Goal: Task Accomplishment & Management: Manage account settings

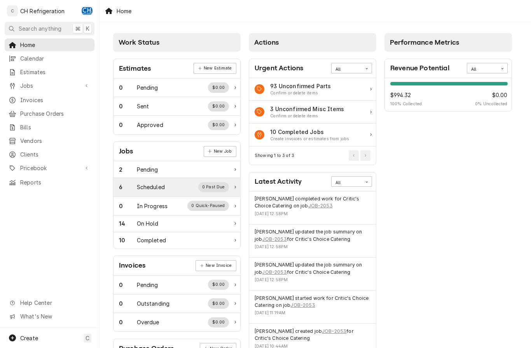
click at [158, 185] on div "Scheduled" at bounding box center [151, 187] width 28 height 8
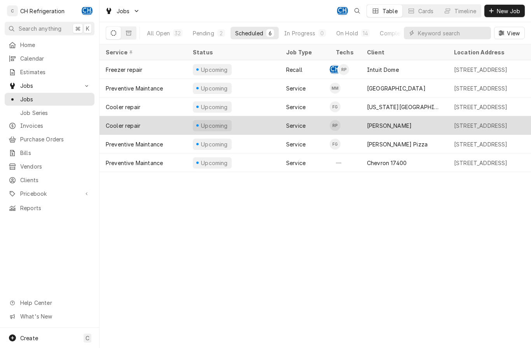
click at [382, 124] on div "PF Chang" at bounding box center [389, 126] width 45 height 8
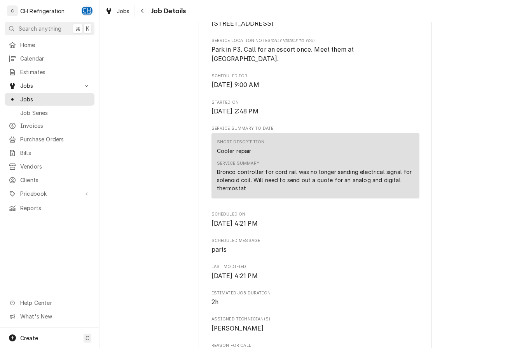
scroll to position [203, 0]
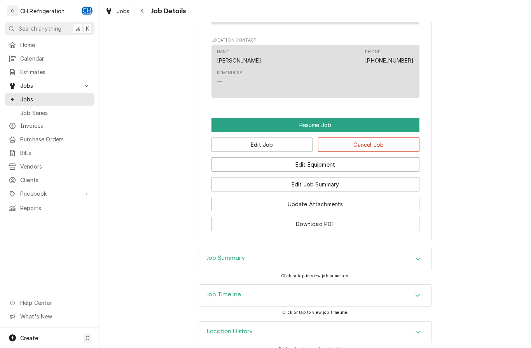
click at [417, 258] on icon "Accordion Header" at bounding box center [418, 259] width 5 height 3
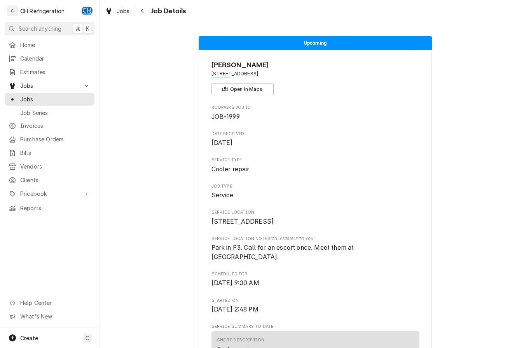
scroll to position [0, 0]
click at [147, 7] on button "Navigate back" at bounding box center [142, 11] width 12 height 12
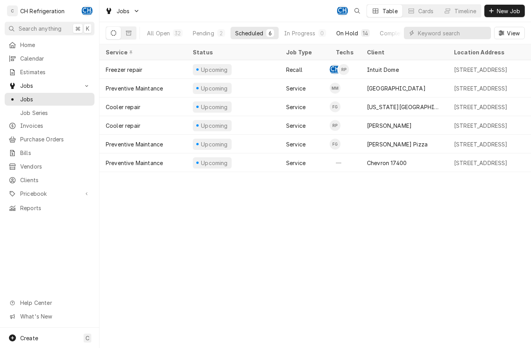
click at [350, 33] on div "On Hold" at bounding box center [347, 33] width 22 height 8
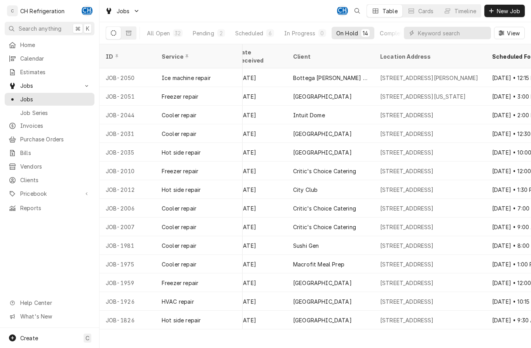
scroll to position [0, 186]
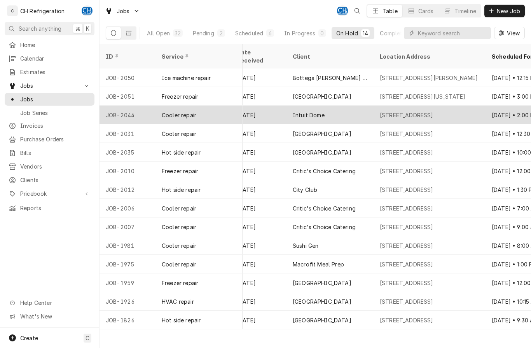
click at [434, 111] on div "[STREET_ADDRESS]" at bounding box center [407, 115] width 54 height 8
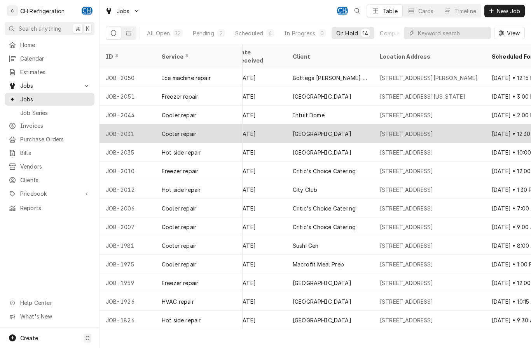
click at [402, 130] on div "3 World Wy, Los Angeles, CA 90045" at bounding box center [407, 134] width 54 height 8
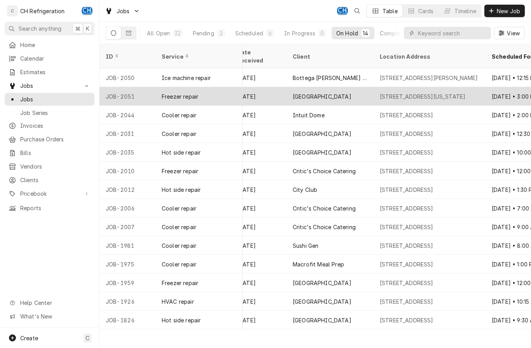
click at [451, 93] on div "1623 Arizona Ave, Santa Monica, CA 90404" at bounding box center [423, 97] width 86 height 8
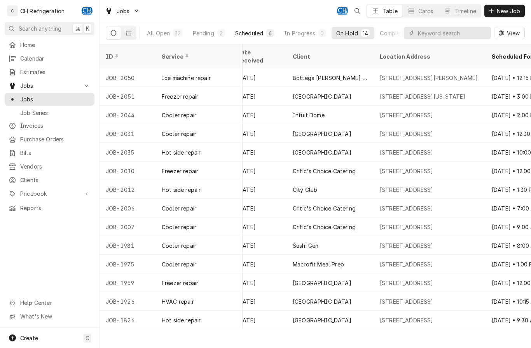
click at [262, 36] on div "Scheduled" at bounding box center [249, 33] width 28 height 8
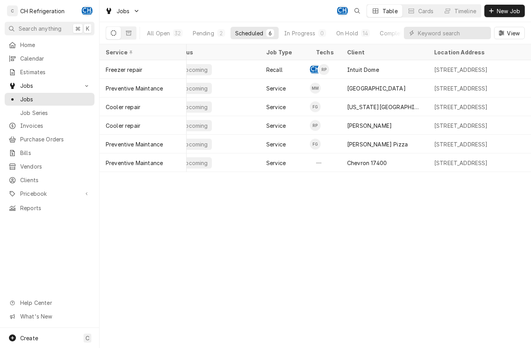
scroll to position [0, 16]
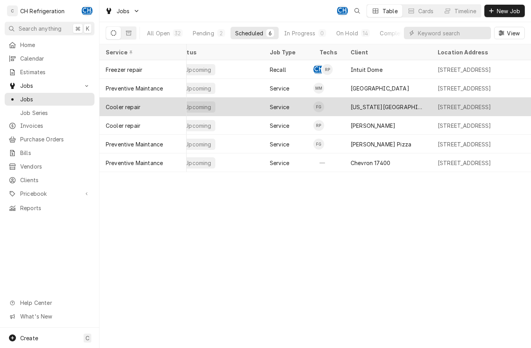
click at [382, 103] on div "[US_STATE][GEOGRAPHIC_DATA], [PERSON_NAME][GEOGRAPHIC_DATA]" at bounding box center [388, 107] width 75 height 8
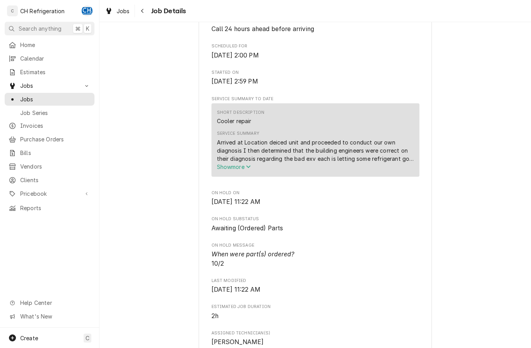
scroll to position [231, 0]
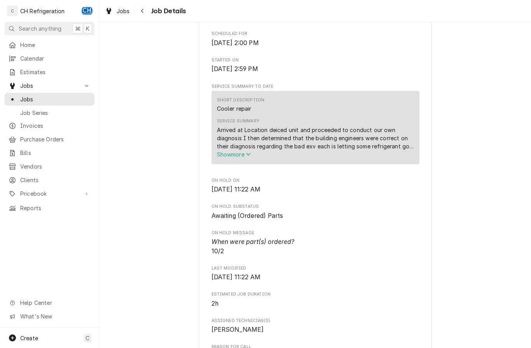
click at [243, 156] on span "Show more" at bounding box center [234, 154] width 34 height 7
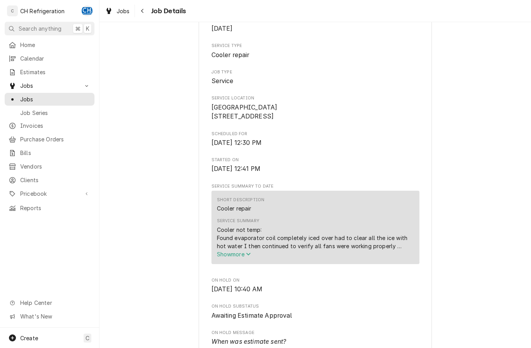
scroll to position [116, 0]
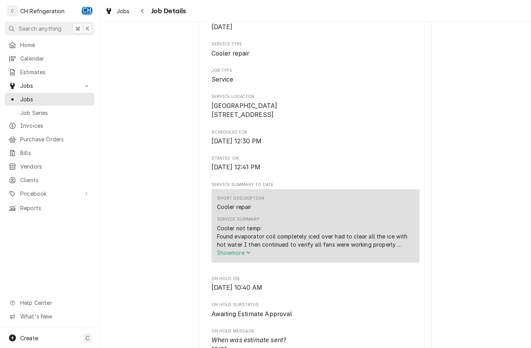
click at [249, 255] on icon "Service Summary" at bounding box center [248, 252] width 5 height 5
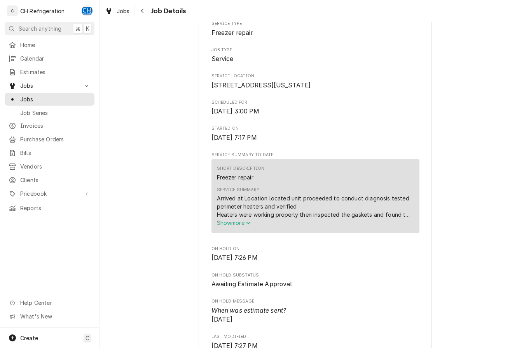
scroll to position [148, 0]
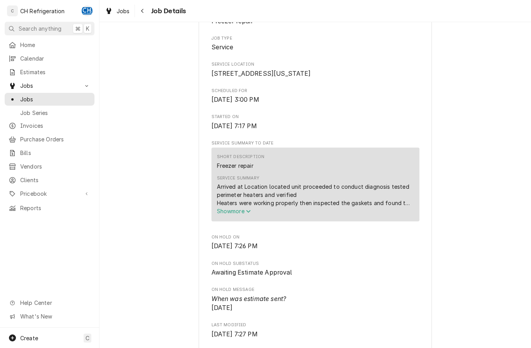
click at [238, 215] on span "Show more" at bounding box center [234, 211] width 34 height 7
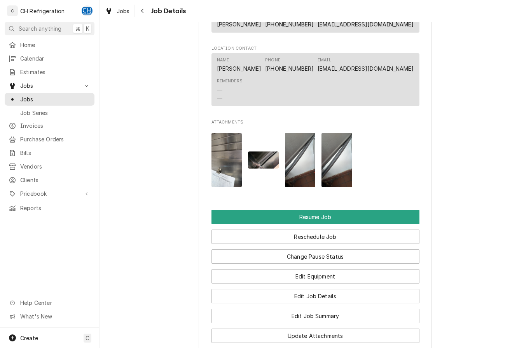
scroll to position [626, 0]
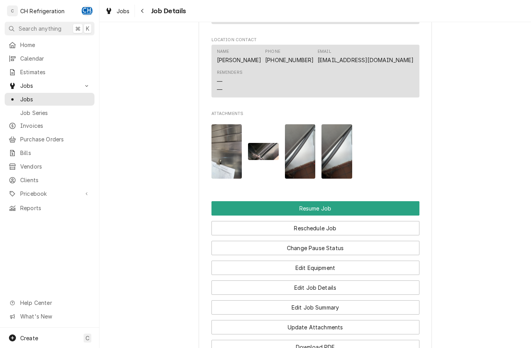
click at [229, 162] on img "Attachments" at bounding box center [227, 151] width 31 height 54
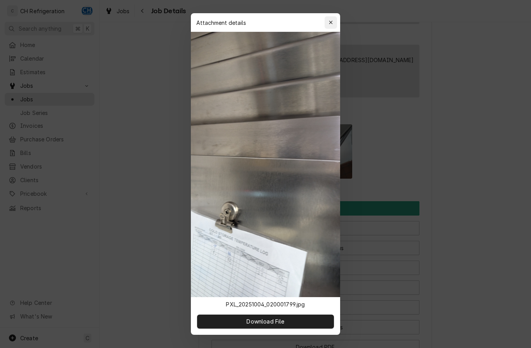
click at [337, 18] on button "button" at bounding box center [331, 22] width 12 height 12
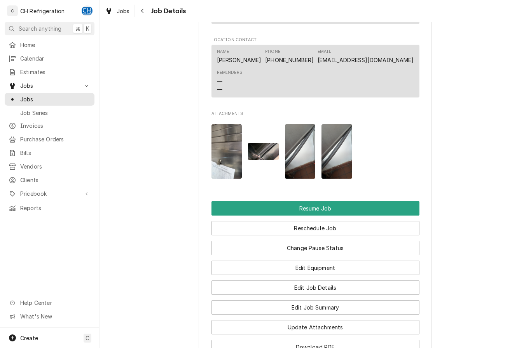
click at [261, 156] on img "Attachments" at bounding box center [263, 151] width 31 height 17
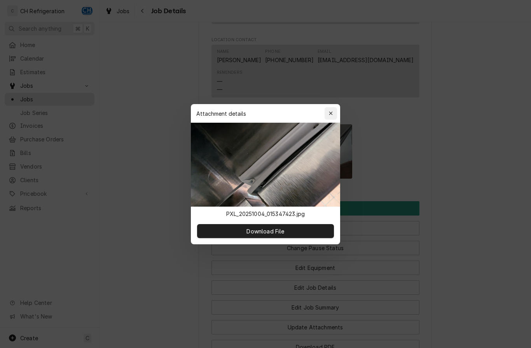
click at [335, 113] on button "button" at bounding box center [331, 113] width 12 height 12
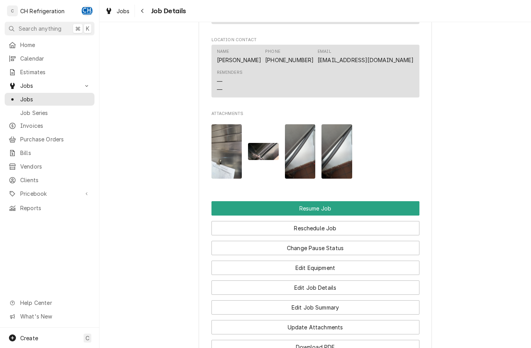
click at [300, 147] on img "Attachments" at bounding box center [300, 151] width 31 height 54
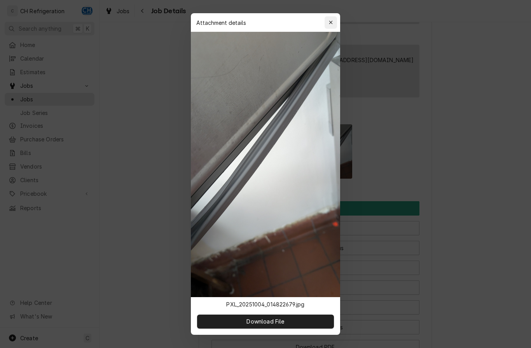
click at [325, 23] on button "button" at bounding box center [331, 22] width 12 height 12
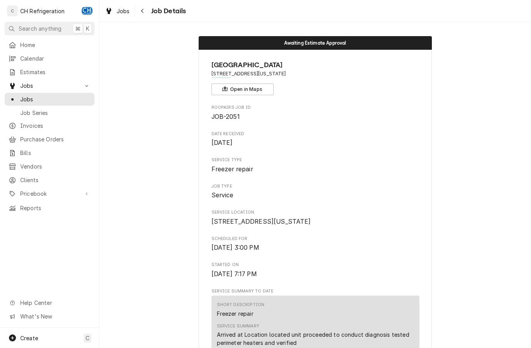
scroll to position [0, 0]
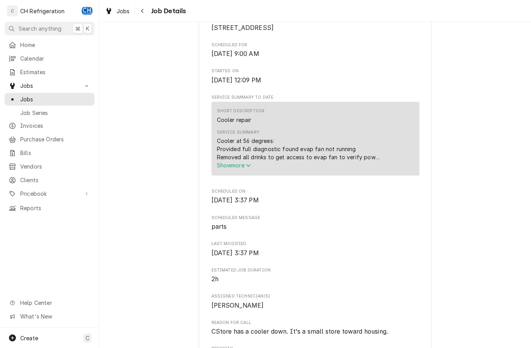
scroll to position [206, 0]
click at [238, 161] on span "Show more" at bounding box center [234, 164] width 34 height 7
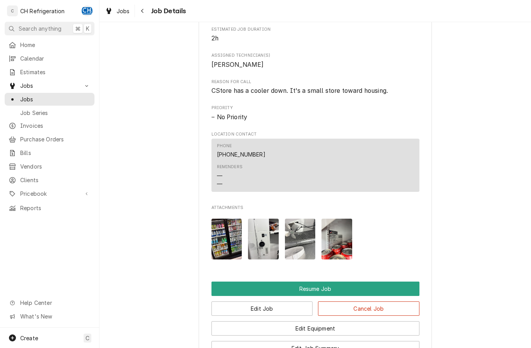
scroll to position [476, 0]
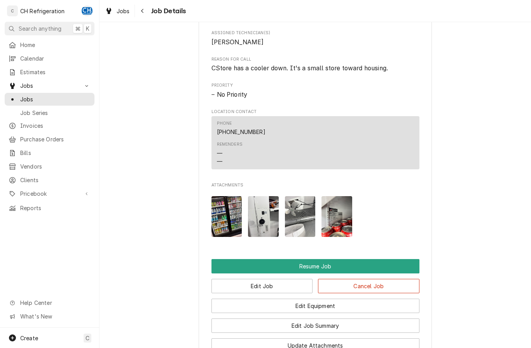
click at [296, 205] on img "Attachments" at bounding box center [300, 216] width 31 height 41
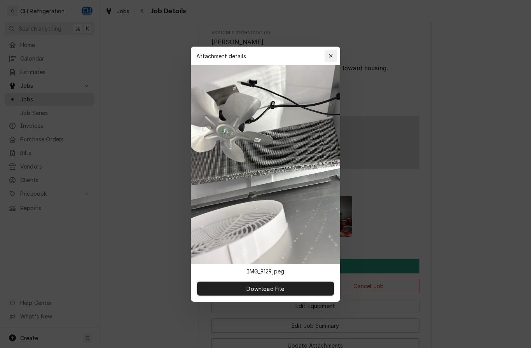
click at [330, 55] on icon "button" at bounding box center [330, 55] width 3 height 3
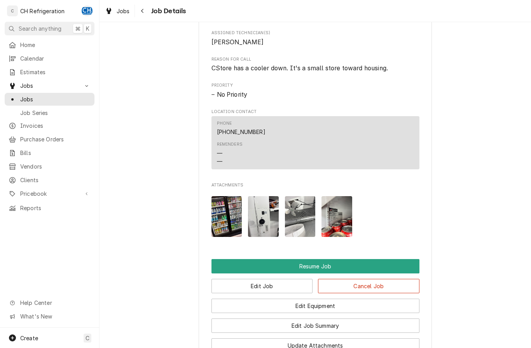
click at [338, 212] on img "Attachments" at bounding box center [337, 216] width 31 height 41
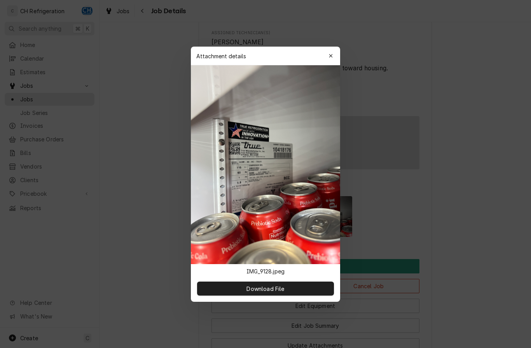
click at [143, 13] on div at bounding box center [265, 174] width 531 height 348
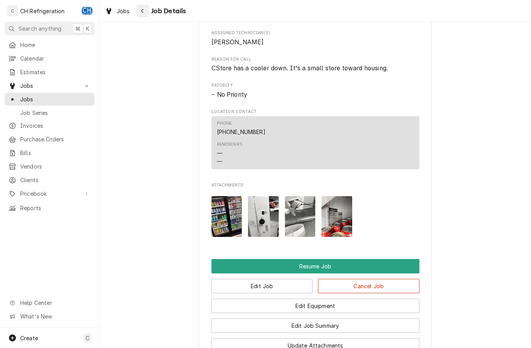
click at [141, 13] on icon "Navigate back" at bounding box center [142, 10] width 3 height 5
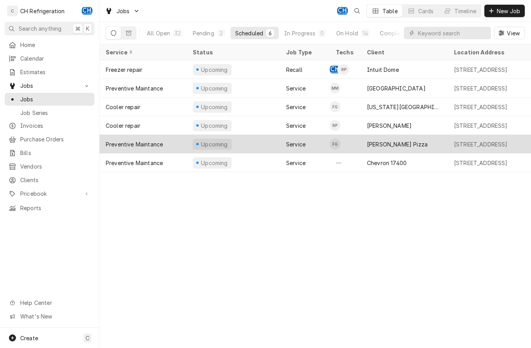
click at [403, 142] on div "[PERSON_NAME] Pizza" at bounding box center [397, 144] width 61 height 8
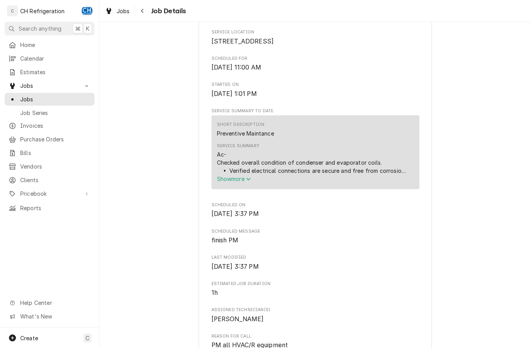
scroll to position [196, 0]
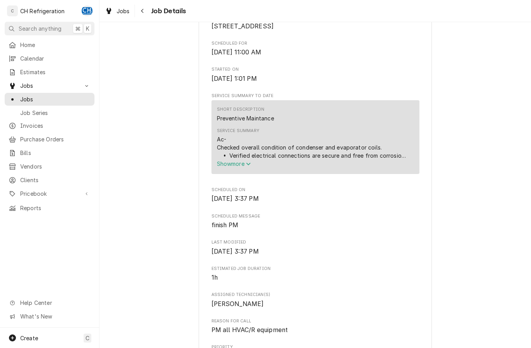
click at [243, 167] on span "Show more" at bounding box center [234, 164] width 34 height 7
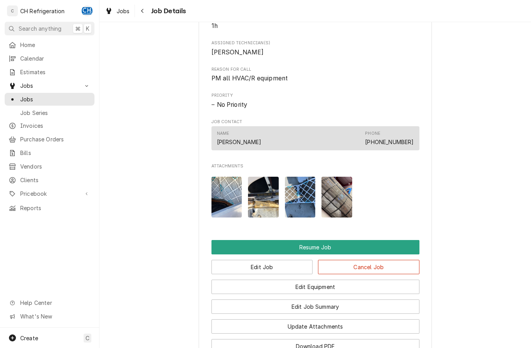
scroll to position [591, 0]
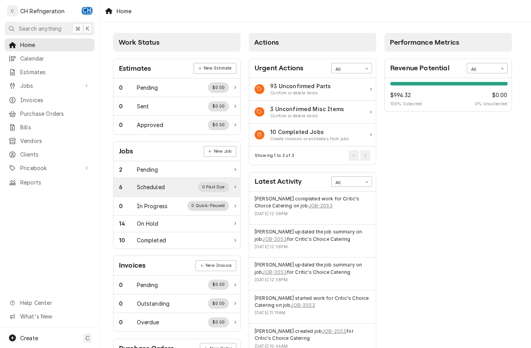
click at [175, 183] on div "6 Scheduled 0 Past Due" at bounding box center [174, 187] width 110 height 10
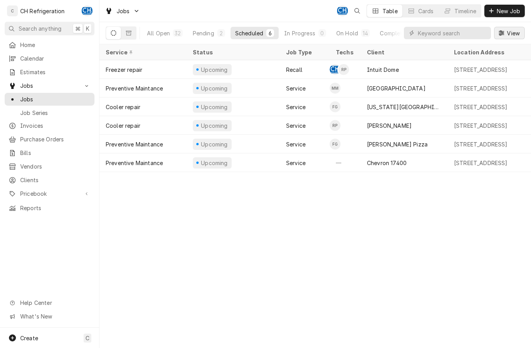
click at [517, 31] on span "View" at bounding box center [514, 33] width 16 height 8
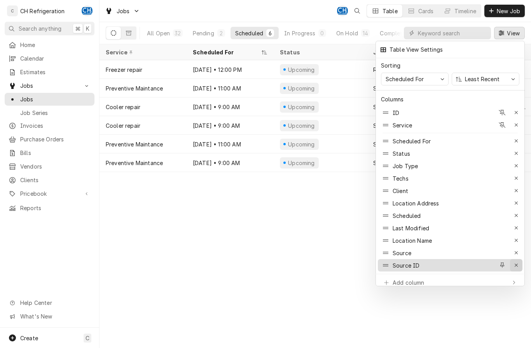
click at [518, 263] on icon "button" at bounding box center [516, 265] width 4 height 5
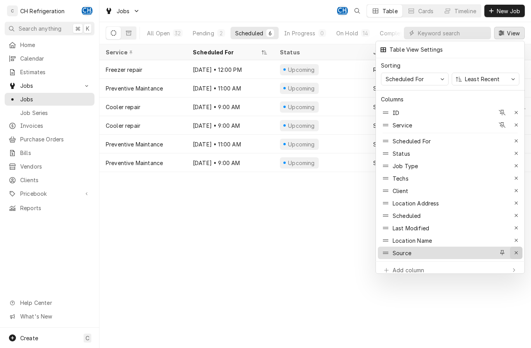
click at [519, 252] on div "button" at bounding box center [517, 253] width 8 height 8
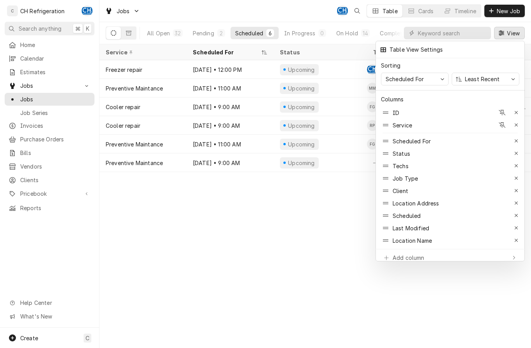
click at [324, 214] on div at bounding box center [265, 174] width 531 height 348
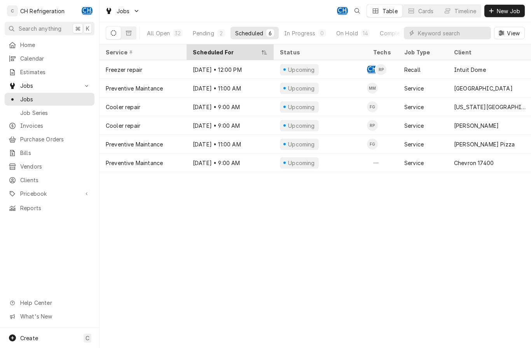
click at [215, 48] on div "Scheduled For" at bounding box center [230, 52] width 84 height 13
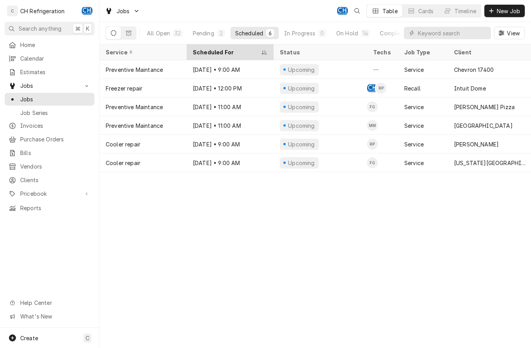
click at [225, 56] on div "Scheduled For" at bounding box center [230, 52] width 84 height 13
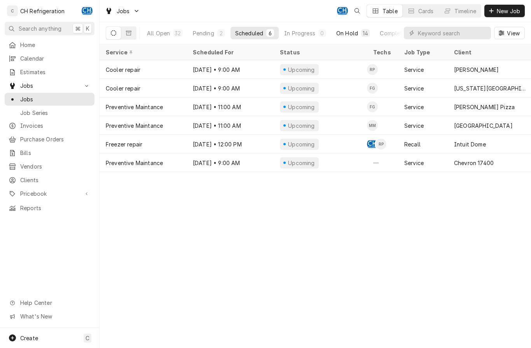
click at [356, 32] on div "On Hold" at bounding box center [347, 33] width 22 height 8
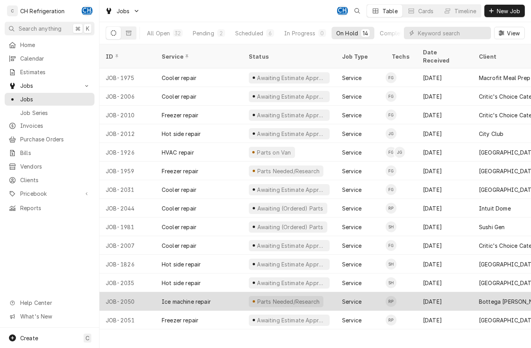
click at [491, 298] on div "Bottega [PERSON_NAME] WEHO" at bounding box center [516, 302] width 75 height 8
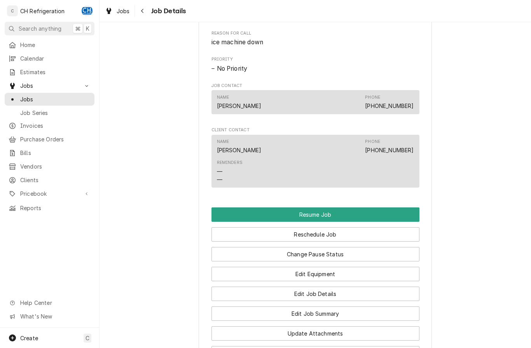
scroll to position [520, 0]
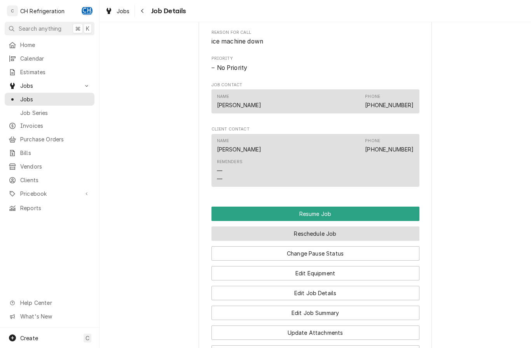
click at [369, 234] on button "Reschedule Job" at bounding box center [316, 234] width 208 height 14
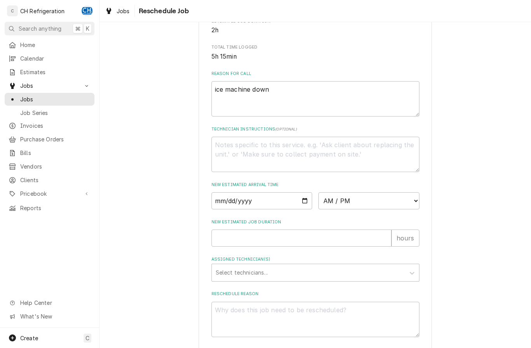
scroll to position [180, 0]
click at [289, 209] on input "Date" at bounding box center [262, 200] width 101 height 17
type input "2025-10-04"
type textarea "x"
type input "2025-10-06"
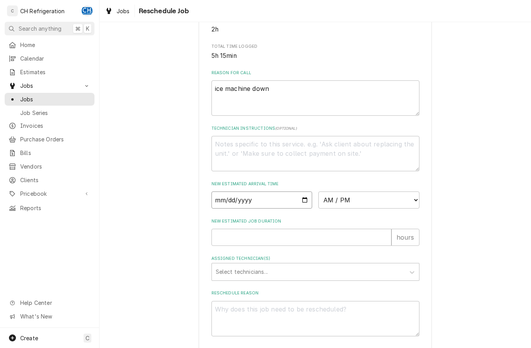
type textarea "x"
click at [377, 205] on select "AM / PM 6:00 AM 6:15 AM 6:30 AM 6:45 AM 7:00 AM 7:15 AM 7:30 AM 7:45 AM 8:00 AM…" at bounding box center [368, 200] width 101 height 17
select select "06:00:00"
type textarea "x"
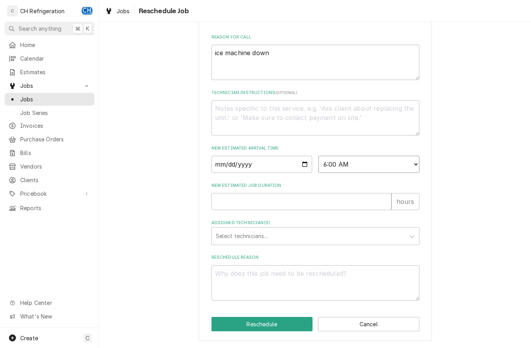
scroll to position [227, 0]
click at [343, 201] on input "New Estimated Job Duration" at bounding box center [302, 201] width 180 height 17
type input "1"
type textarea "x"
type input "12"
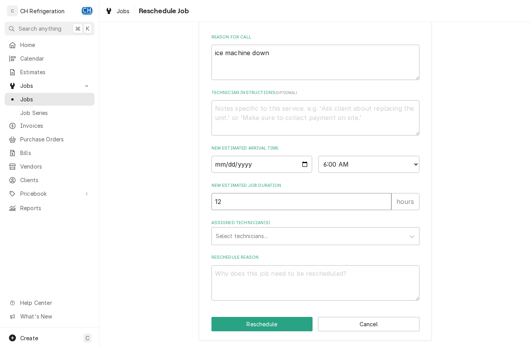
type textarea "x"
type input "1"
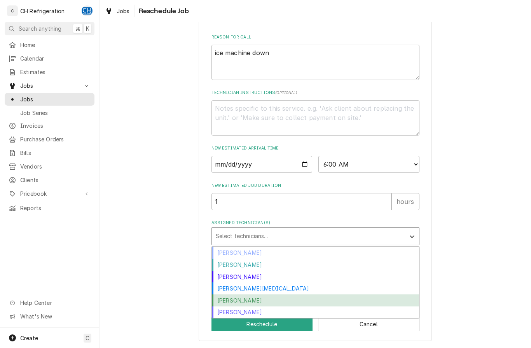
click at [247, 301] on div "Ruben Perez" at bounding box center [315, 301] width 207 height 12
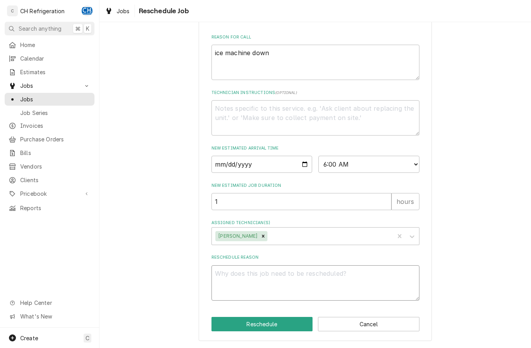
click at [307, 285] on textarea "Reschedule Reason" at bounding box center [316, 283] width 208 height 35
type textarea "x"
type textarea "C"
type textarea "x"
type textarea "Ca"
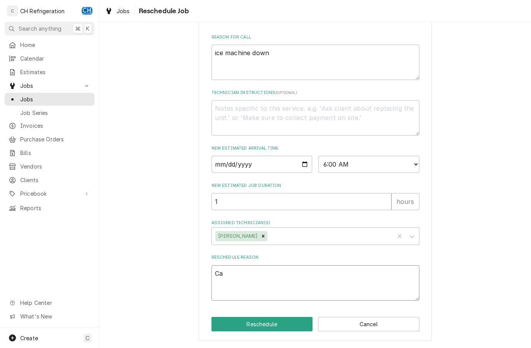
type textarea "x"
type textarea "Cal"
type textarea "x"
type textarea "Call"
type textarea "x"
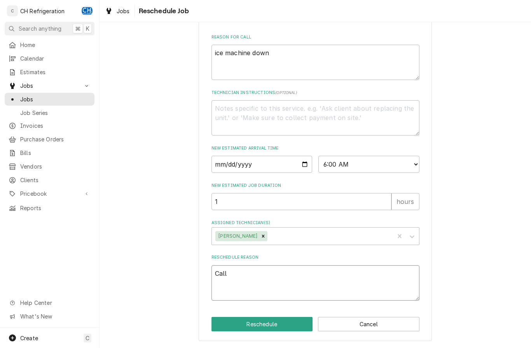
type textarea "Call"
type textarea "x"
type textarea "Call H"
type textarea "x"
type textarea "Call Ho"
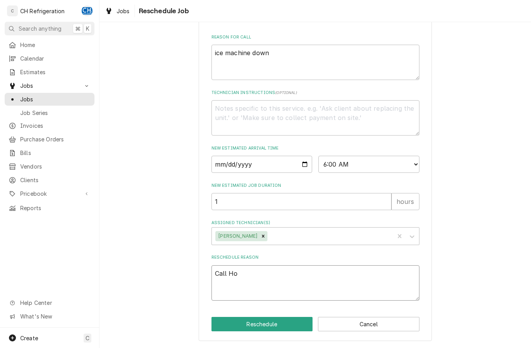
type textarea "x"
type textarea "Call Hos"
type textarea "x"
type textarea "Call Hosh"
type textarea "x"
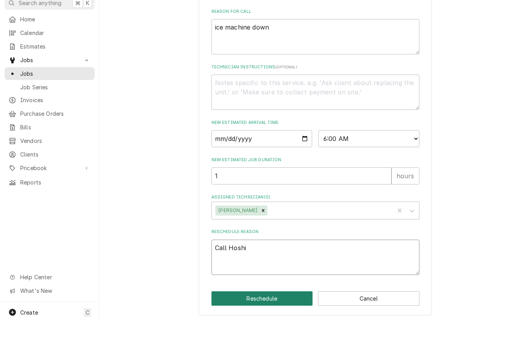
type textarea "Call Hoshi"
click at [275, 317] on button "Reschedule" at bounding box center [262, 324] width 101 height 14
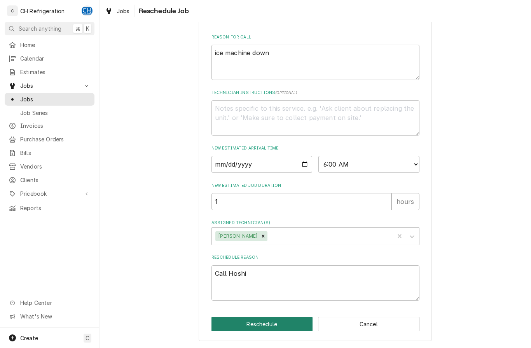
type textarea "x"
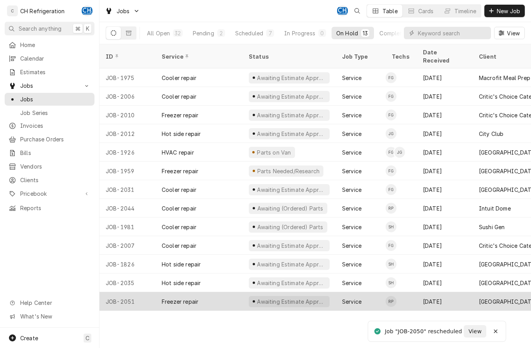
click at [509, 298] on div "Berkley West Healthcare Center" at bounding box center [508, 302] width 59 height 8
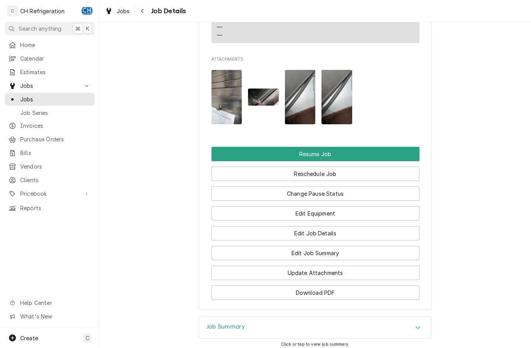
scroll to position [682, 0]
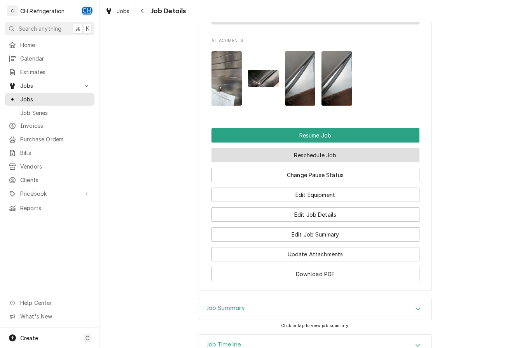
click at [376, 155] on button "Reschedule Job" at bounding box center [316, 155] width 208 height 14
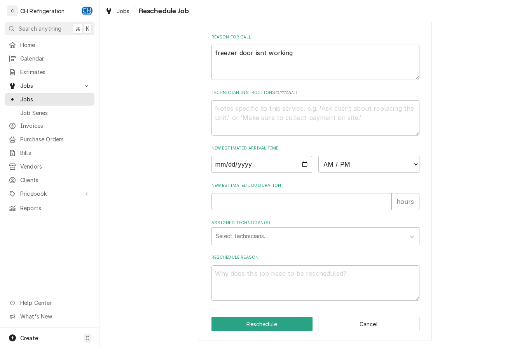
scroll to position [222, 0]
click at [289, 167] on input "Date" at bounding box center [262, 164] width 101 height 17
type input "2025-10-04"
type textarea "x"
type input "2025-10-06"
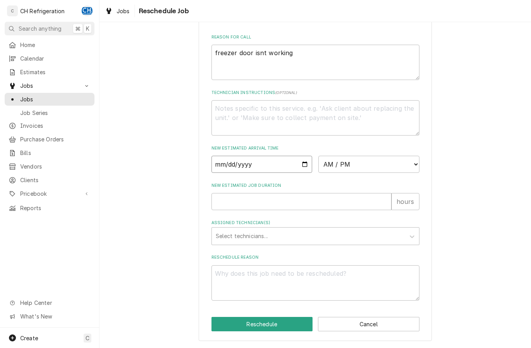
type textarea "x"
click at [377, 165] on select "AM / PM 6:00 AM 6:15 AM 6:30 AM 6:45 AM 7:00 AM 7:15 AM 7:30 AM 7:45 AM 8:00 AM…" at bounding box center [368, 164] width 101 height 17
select select "06:30:00"
click at [348, 202] on input "New Estimated Job Duration" at bounding box center [302, 201] width 180 height 17
type textarea "x"
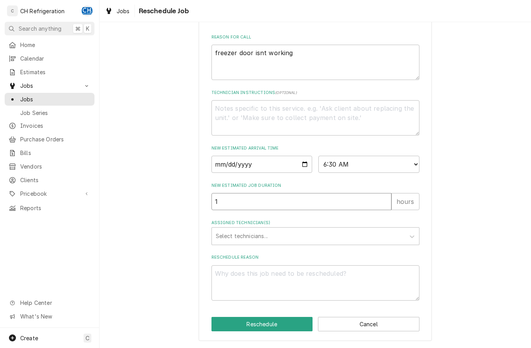
type input "1"
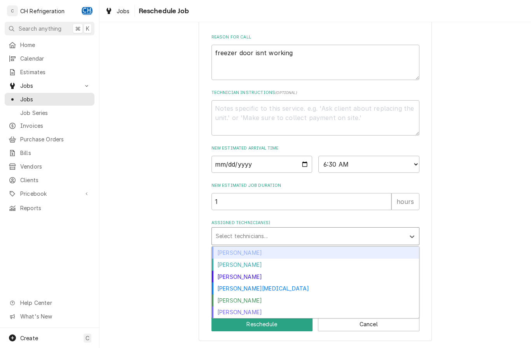
click at [255, 306] on div "[PERSON_NAME]" at bounding box center [315, 301] width 207 height 12
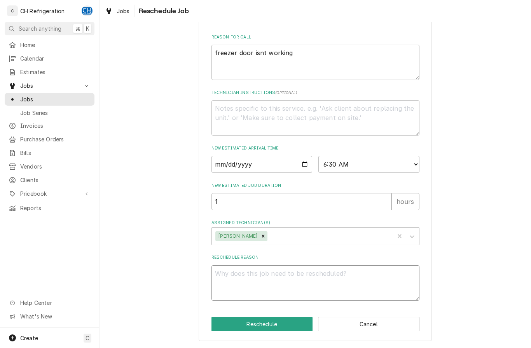
click at [295, 290] on textarea "Reschedule Reason" at bounding box center [316, 283] width 208 height 35
type textarea "x"
type textarea "W"
type textarea "x"
type textarea "Wh"
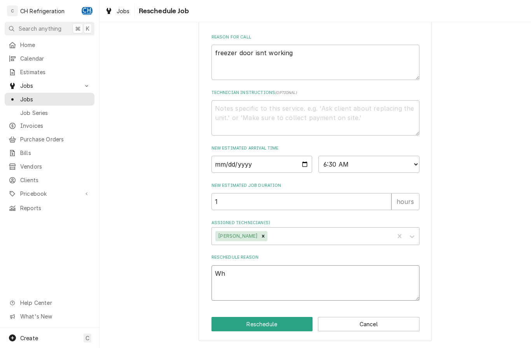
type textarea "x"
type textarea "Wha"
type textarea "x"
type textarea "Wh"
type textarea "x"
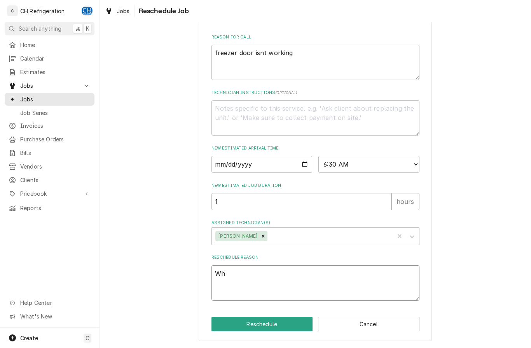
type textarea "Whe"
type textarea "x"
type textarea "Whee"
type textarea "x"
type textarea "Wher"
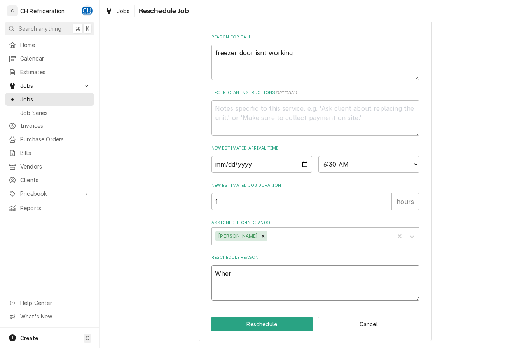
type textarea "x"
type textarea "Where"
type textarea "x"
type textarea "Where"
type textarea "x"
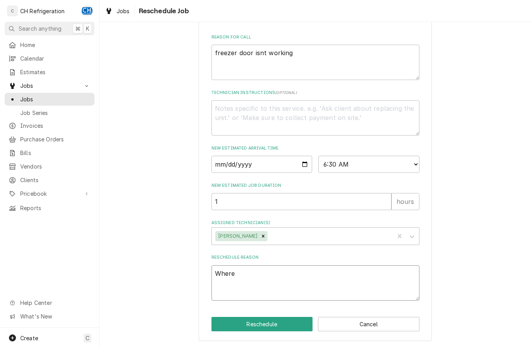
type textarea "Where i"
type textarea "x"
type textarea "Where is"
type textarea "x"
type textarea "Where is th"
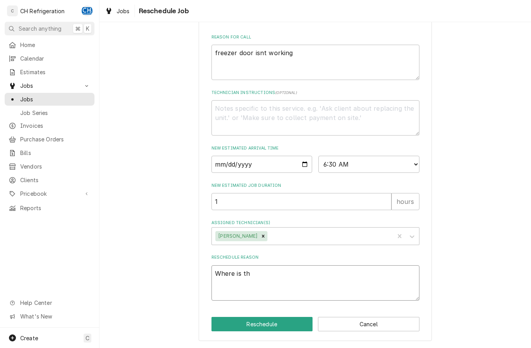
type textarea "x"
type textarea "Where is the"
type textarea "x"
type textarea "Where is the"
type textarea "x"
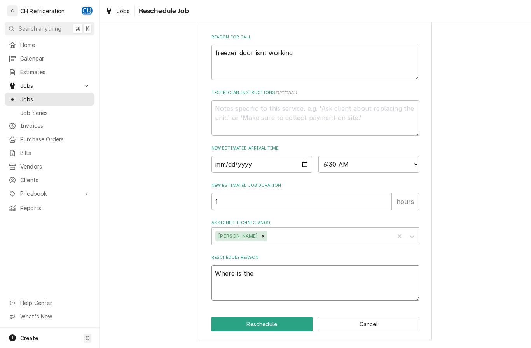
type textarea "Where is the d"
type textarea "x"
type textarea "Where is the da"
type textarea "x"
type textarea "Where is the dat"
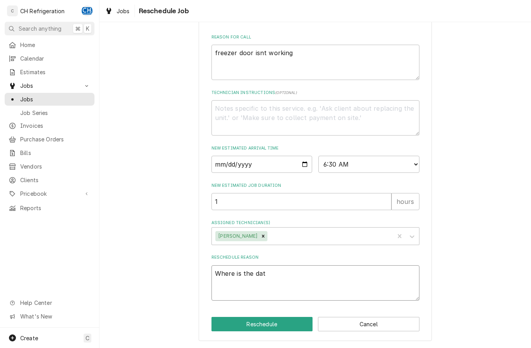
type textarea "x"
type textarea "Where is the data"
type textarea "x"
type textarea "Where is the data"
type textarea "x"
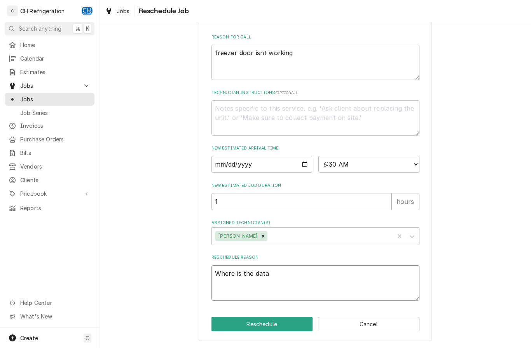
type textarea "Where is the data t"
type textarea "x"
type textarea "Where is the data ta"
type textarea "x"
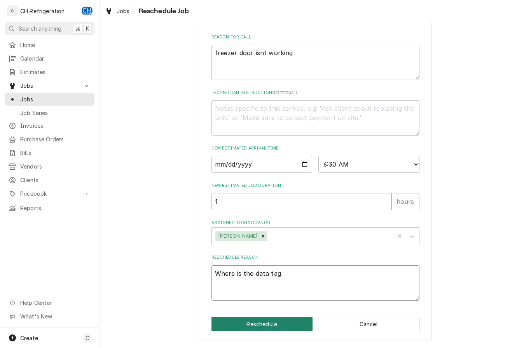
type textarea "Where is the data tag"
click at [220, 326] on button "Reschedule" at bounding box center [262, 324] width 101 height 14
type textarea "x"
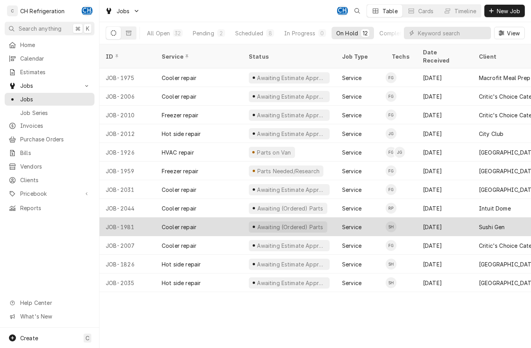
click at [363, 221] on div "Service" at bounding box center [361, 227] width 50 height 19
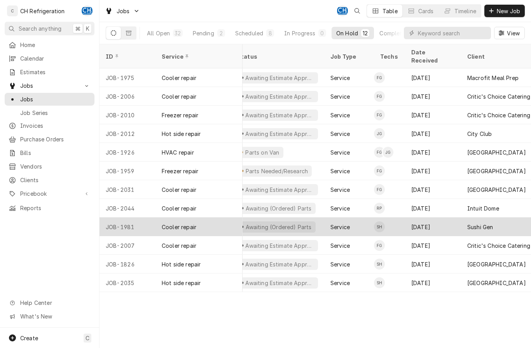
scroll to position [0, 10]
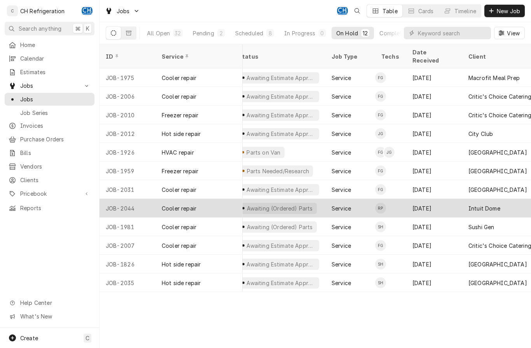
click at [490, 205] on div "Intuit Dome" at bounding box center [485, 209] width 32 height 8
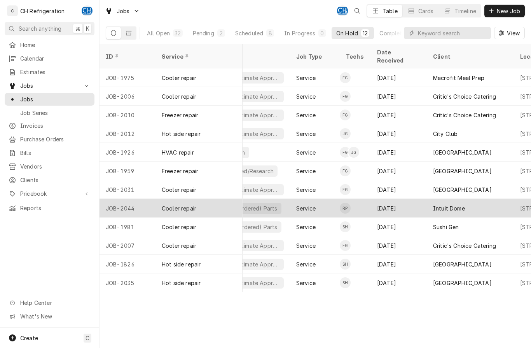
scroll to position [0, 47]
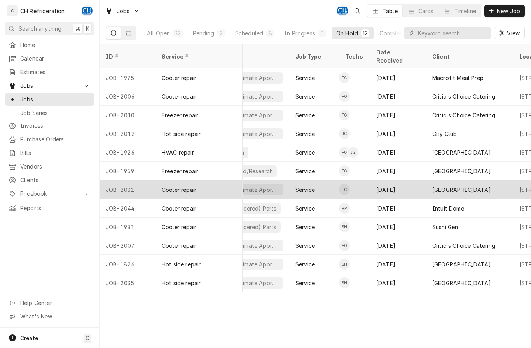
click at [451, 186] on div "Playa Cafe" at bounding box center [461, 190] width 59 height 8
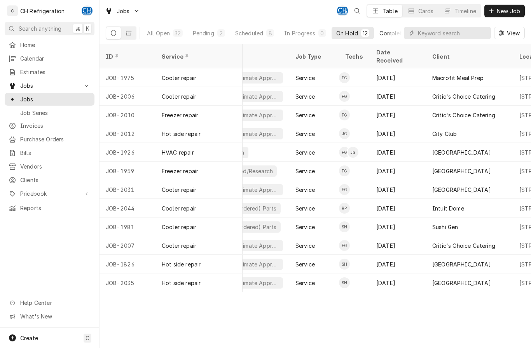
click at [380, 36] on div "Completed" at bounding box center [394, 33] width 29 height 8
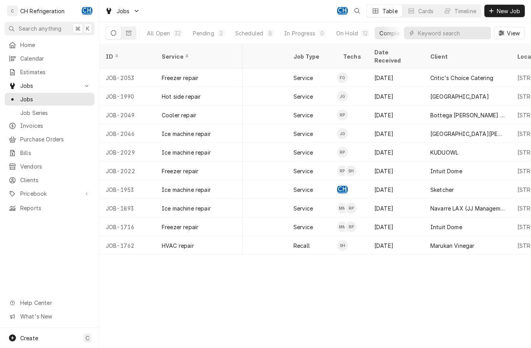
scroll to position [0, 64]
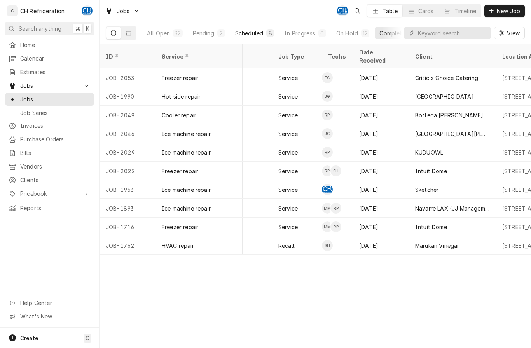
click at [254, 38] on button "Scheduled 8" at bounding box center [255, 33] width 48 height 12
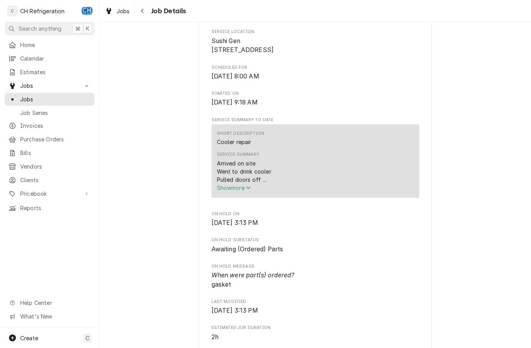
scroll to position [196, 0]
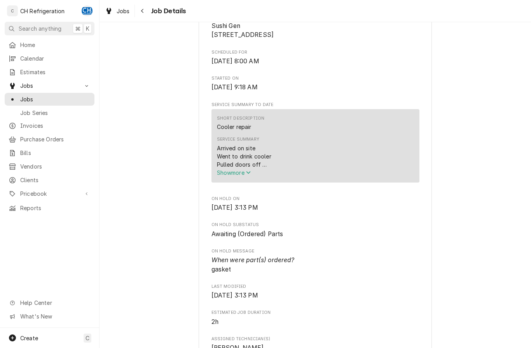
click at [243, 176] on span "Show more" at bounding box center [234, 173] width 34 height 7
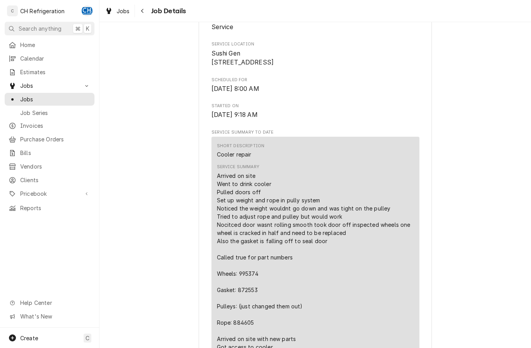
scroll to position [164, 0]
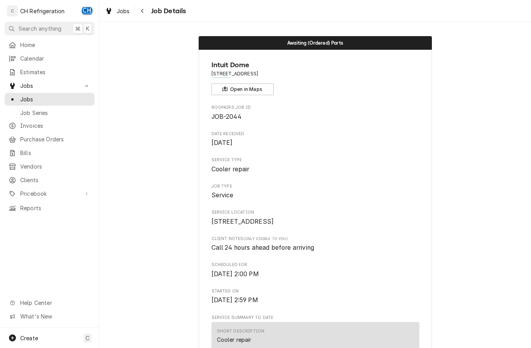
scroll to position [182, 0]
